Goal: Information Seeking & Learning: Learn about a topic

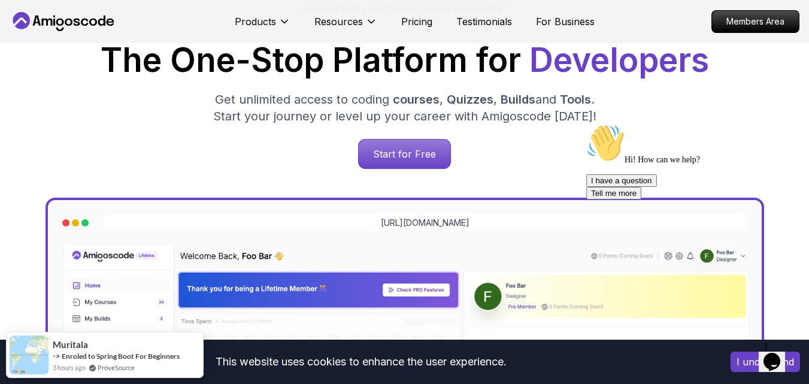
scroll to position [192, 0]
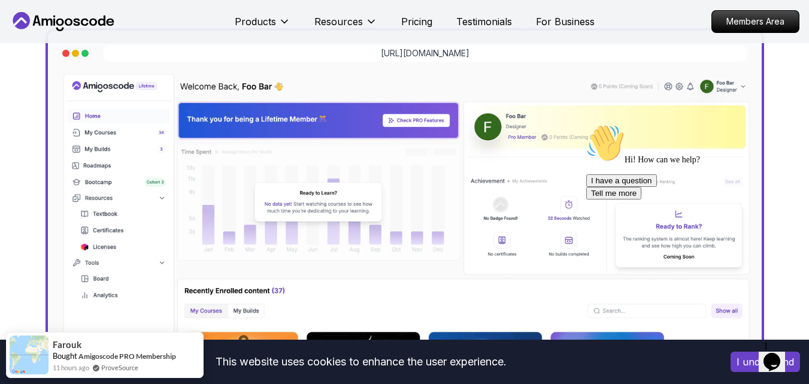
scroll to position [407, 0]
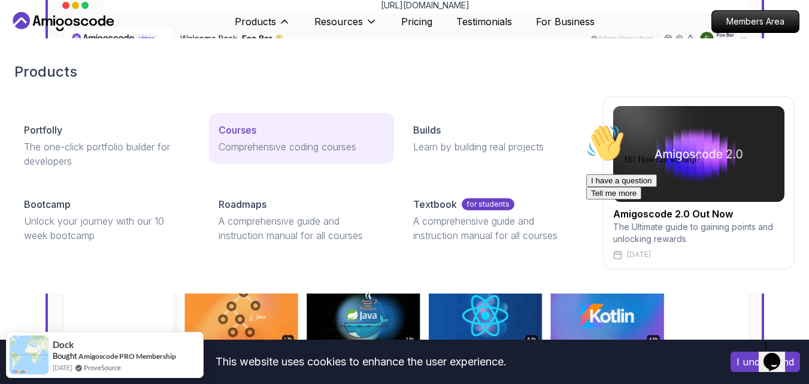
click at [237, 123] on p "Courses" at bounding box center [238, 130] width 38 height 14
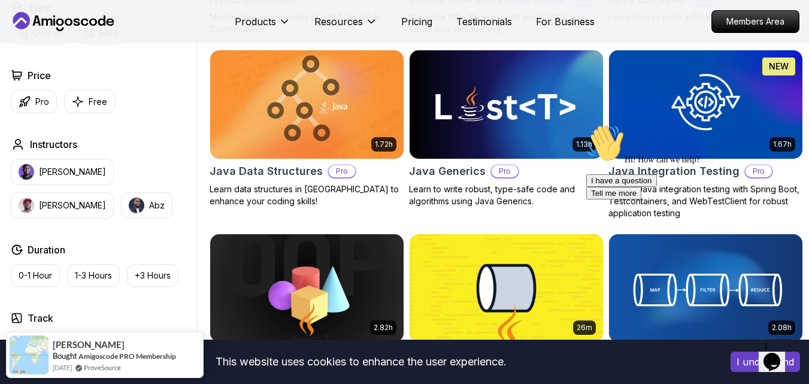
scroll to position [1630, 0]
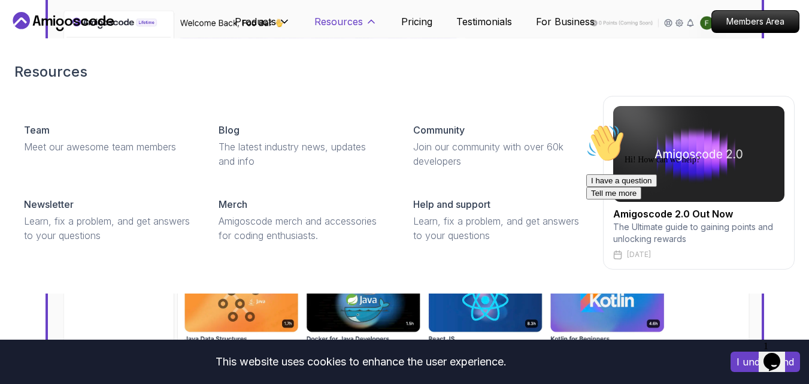
scroll to position [407, 0]
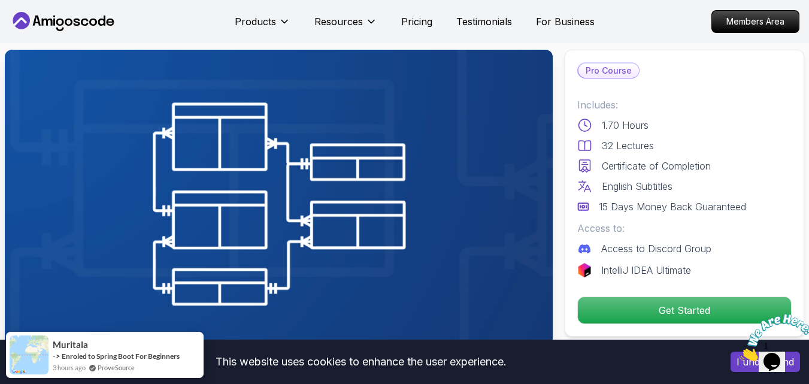
scroll to position [24, 0]
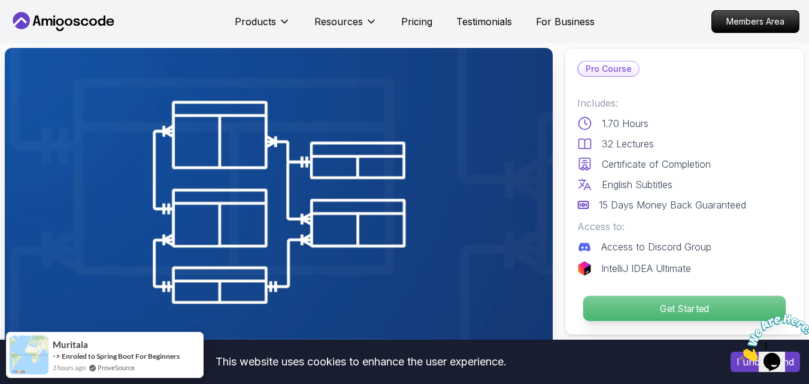
click at [642, 306] on p "Get Started" at bounding box center [685, 308] width 203 height 25
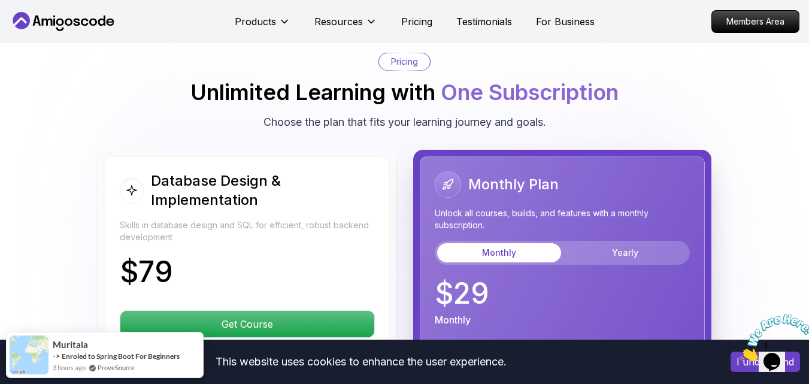
scroll to position [2664, 0]
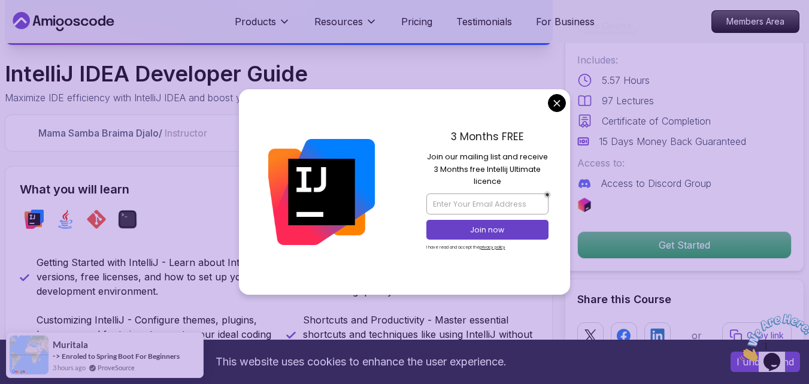
scroll to position [359, 0]
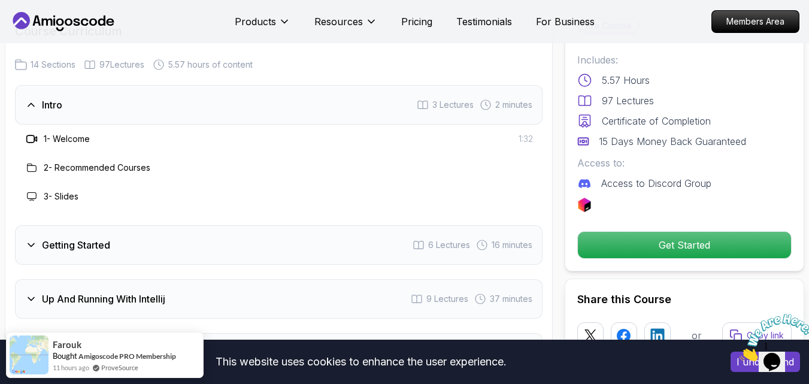
scroll to position [1821, 0]
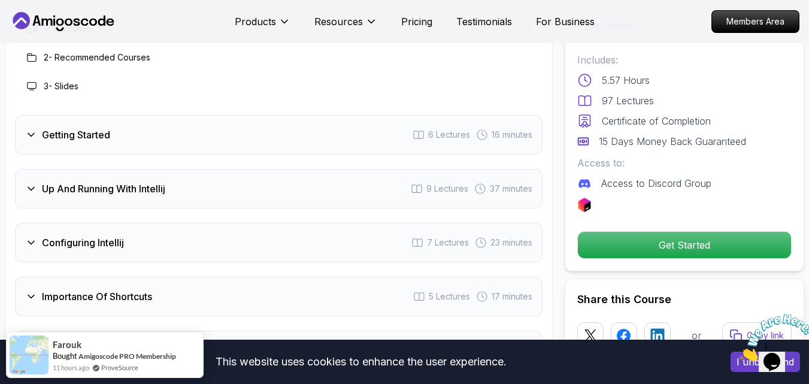
click at [232, 169] on div "Up And Running With Intellij 9 Lectures 37 minutes" at bounding box center [279, 189] width 528 height 40
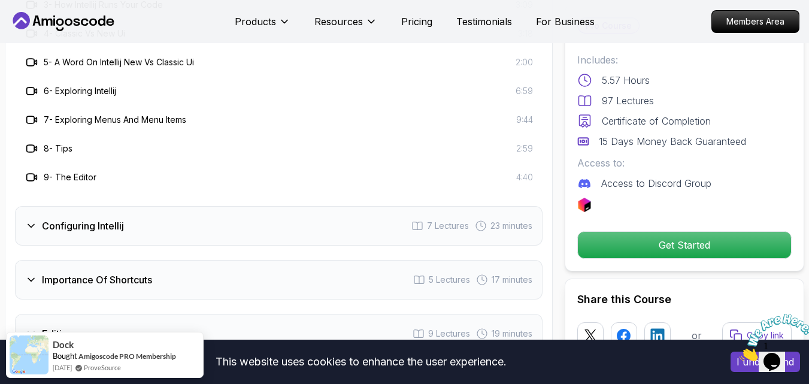
scroll to position [2013, 0]
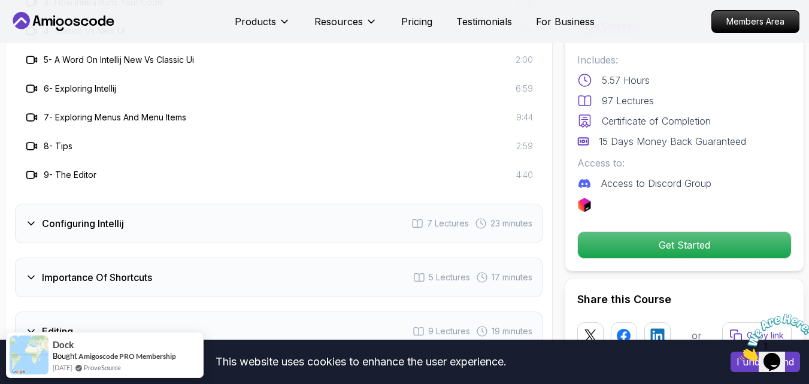
click at [220, 204] on div "Configuring Intellij 7 Lectures 23 minutes" at bounding box center [279, 224] width 528 height 40
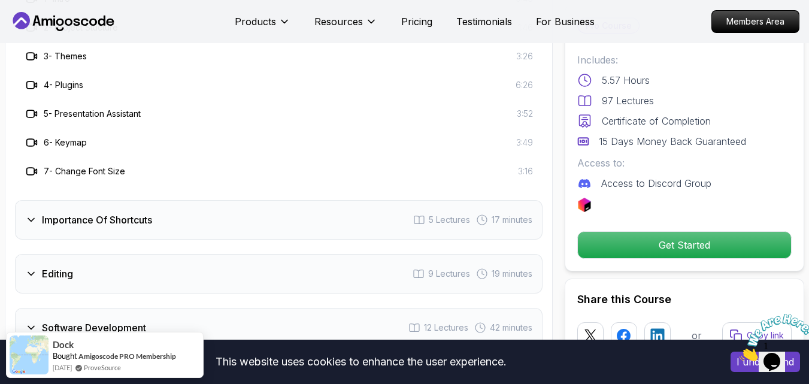
click at [220, 200] on div "Importance Of Shortcuts 5 Lectures 17 minutes" at bounding box center [279, 220] width 528 height 40
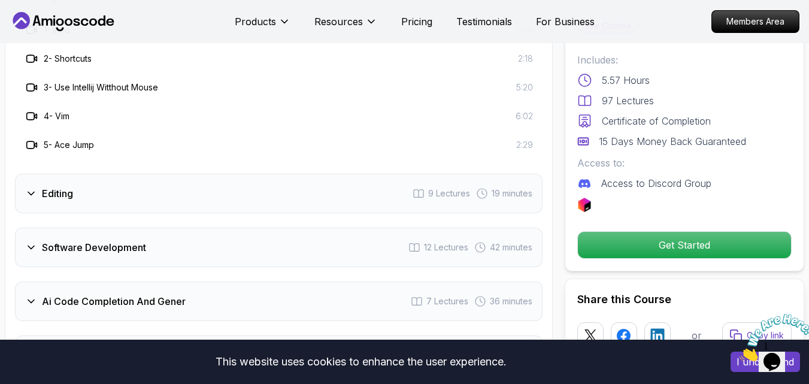
scroll to position [2037, 0]
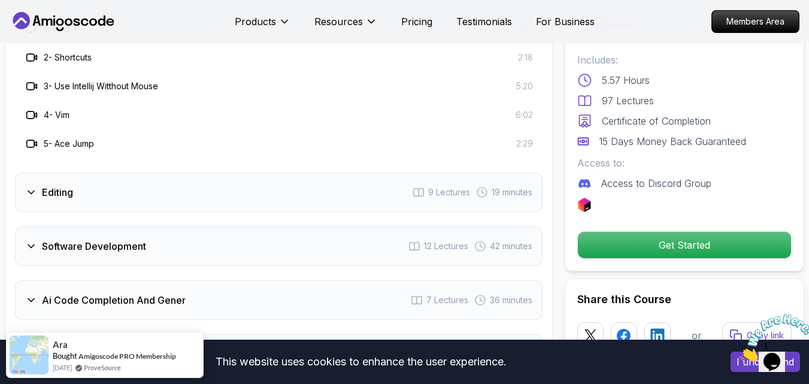
click at [242, 173] on div "Editing 9 Lectures 19 minutes" at bounding box center [279, 193] width 528 height 40
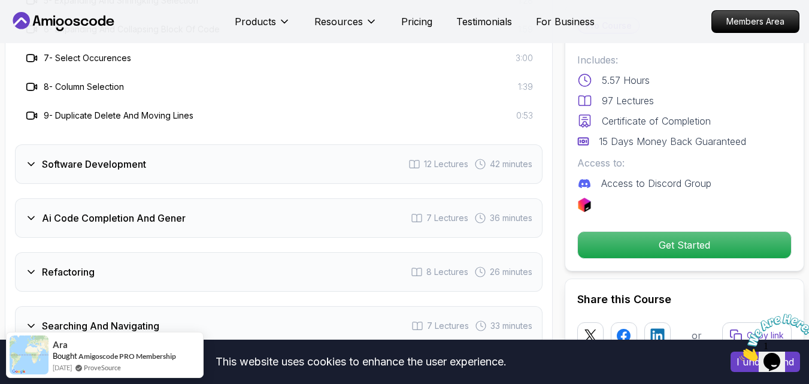
scroll to position [2253, 0]
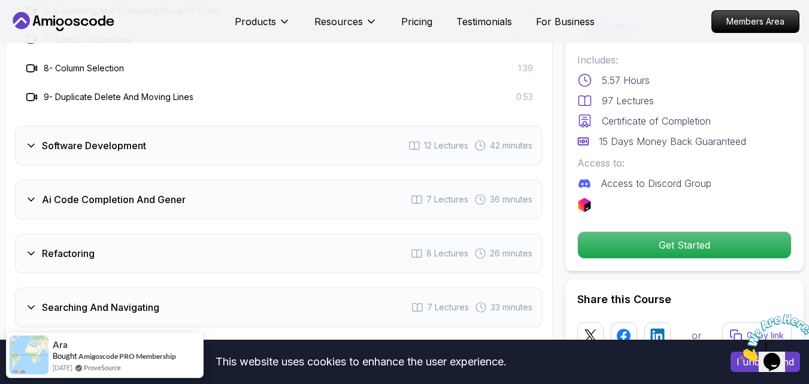
click at [261, 126] on div "Software Development 12 Lectures 42 minutes" at bounding box center [279, 146] width 528 height 40
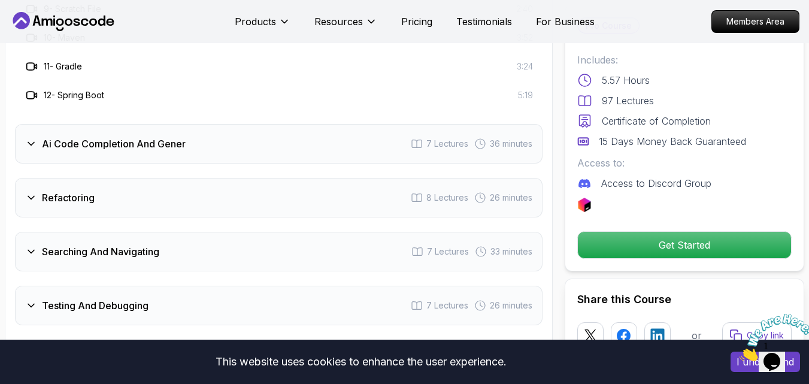
scroll to position [2396, 0]
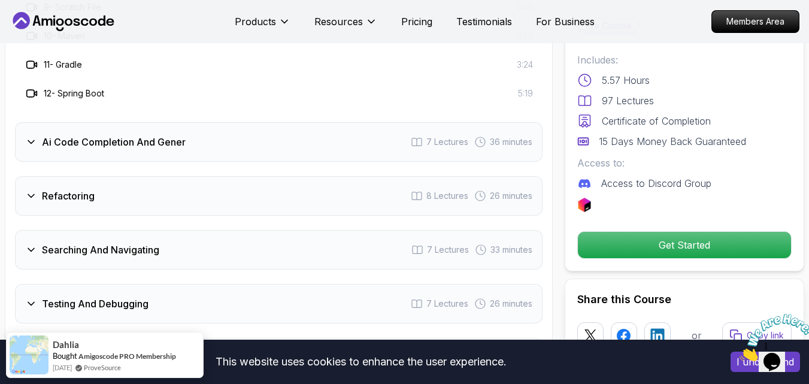
click at [266, 122] on div "Ai Code Completion And Gener 7 Lectures 36 minutes" at bounding box center [279, 142] width 528 height 40
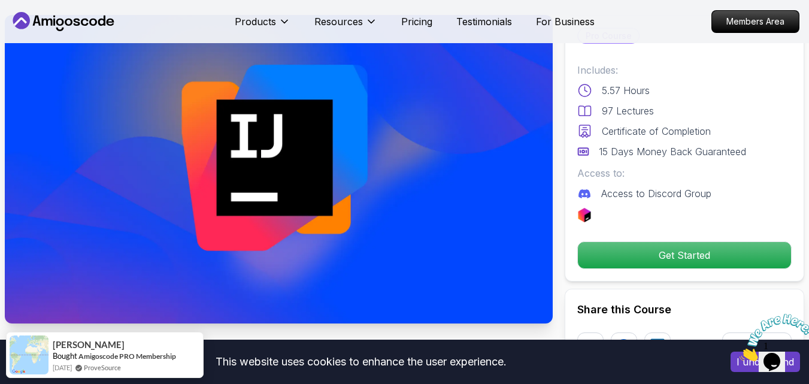
scroll to position [0, 0]
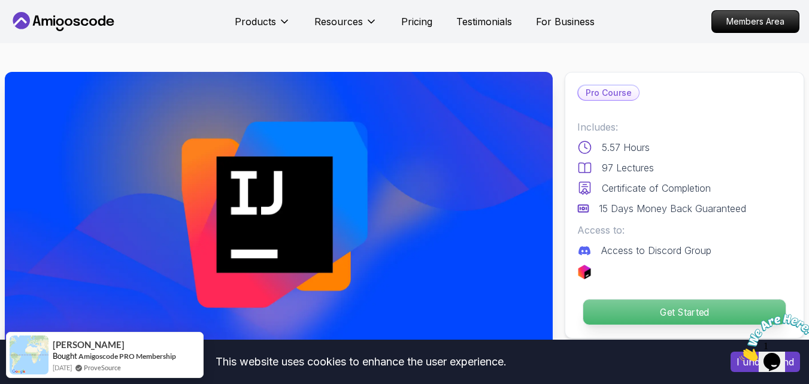
click at [635, 309] on p "Get Started" at bounding box center [685, 312] width 203 height 25
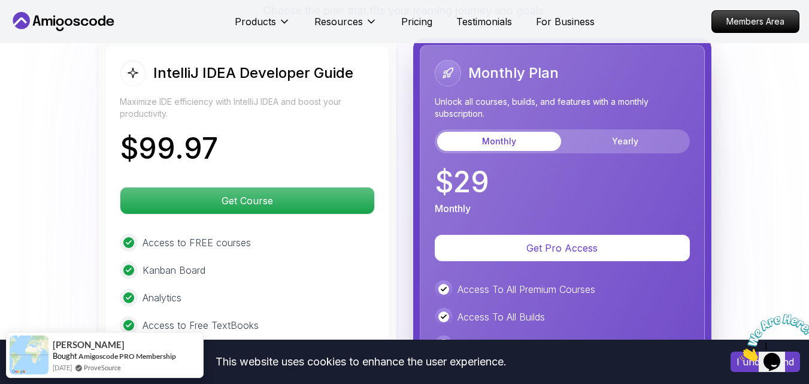
scroll to position [2971, 0]
